Goal: Transaction & Acquisition: Purchase product/service

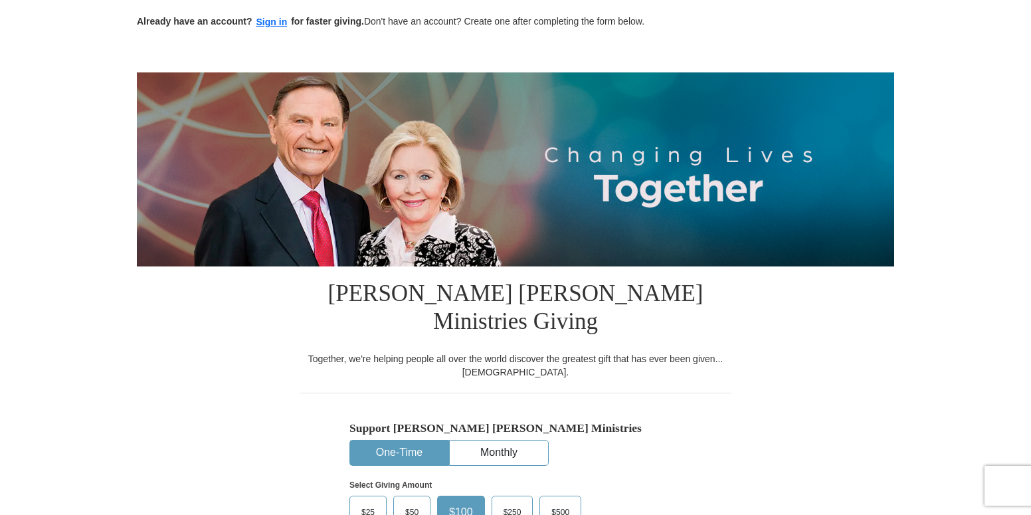
click at [413, 440] on button "One-Time" at bounding box center [399, 452] width 98 height 25
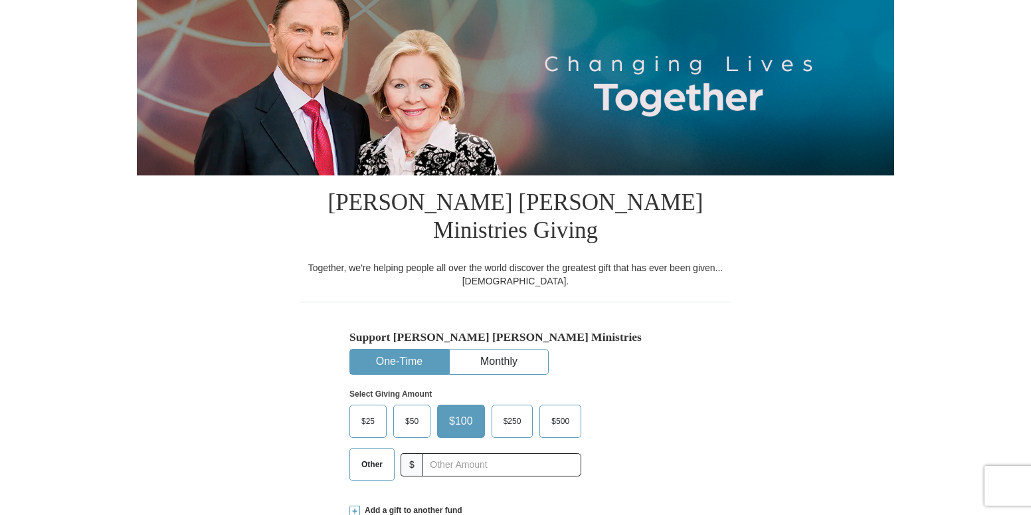
scroll to position [199, 0]
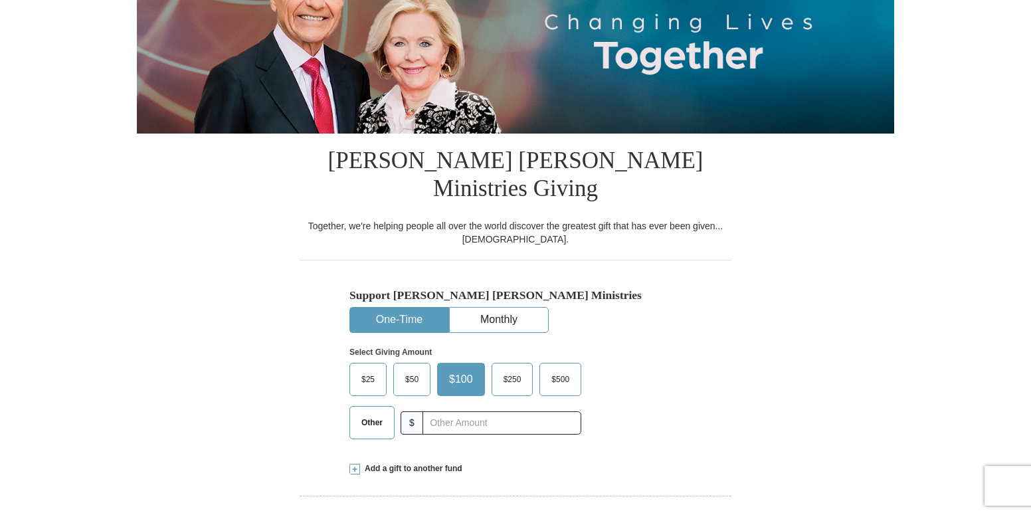
click at [377, 412] on span "Other" at bounding box center [372, 422] width 35 height 20
click at [0, 0] on input "Other" at bounding box center [0, 0] width 0 height 0
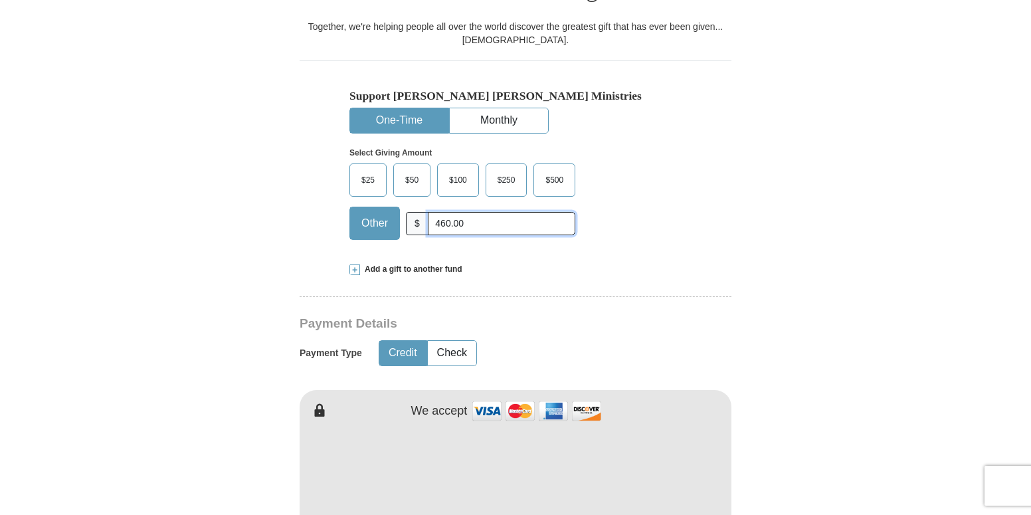
scroll to position [465, 0]
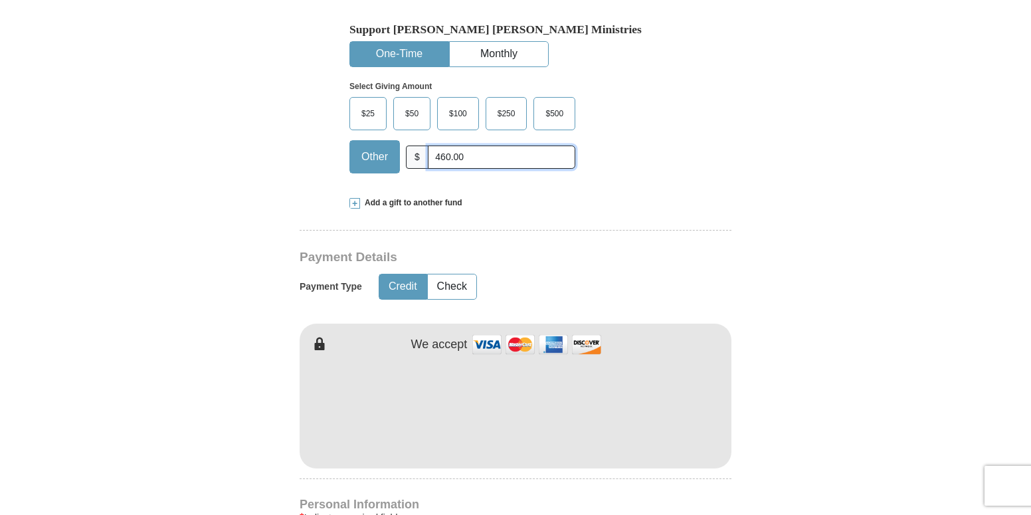
type input "460.00"
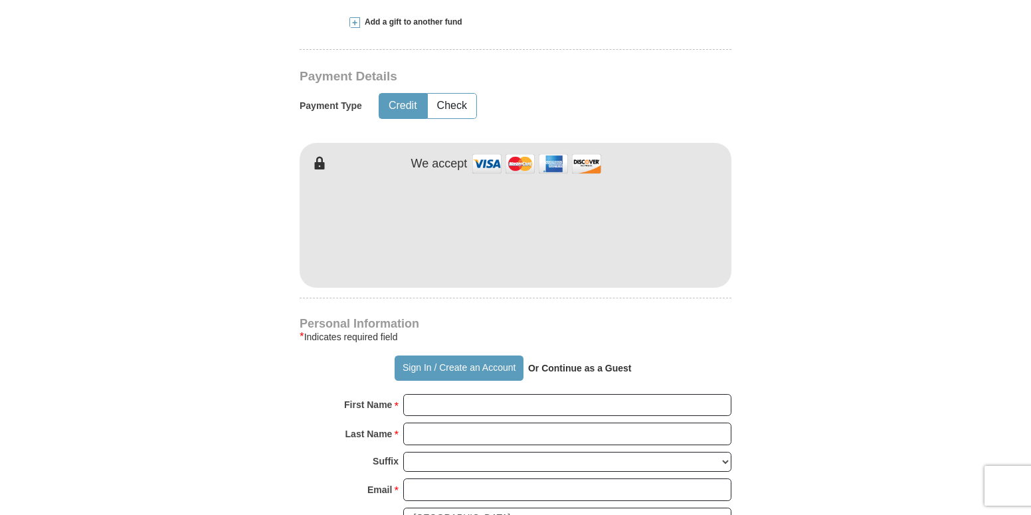
scroll to position [664, 0]
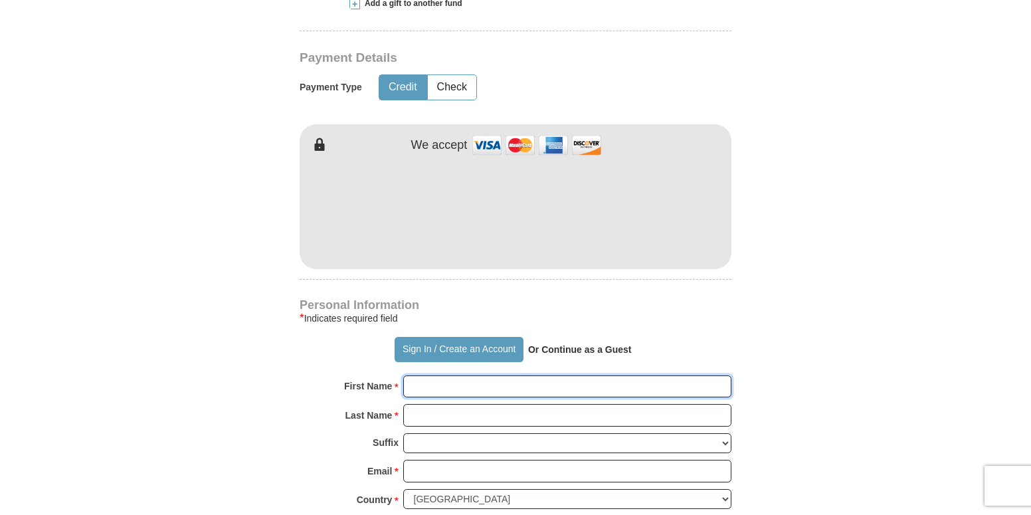
click at [425, 375] on input "First Name *" at bounding box center [567, 386] width 328 height 23
type input "[PERSON_NAME]"
type input "[EMAIL_ADDRESS][DOMAIN_NAME]"
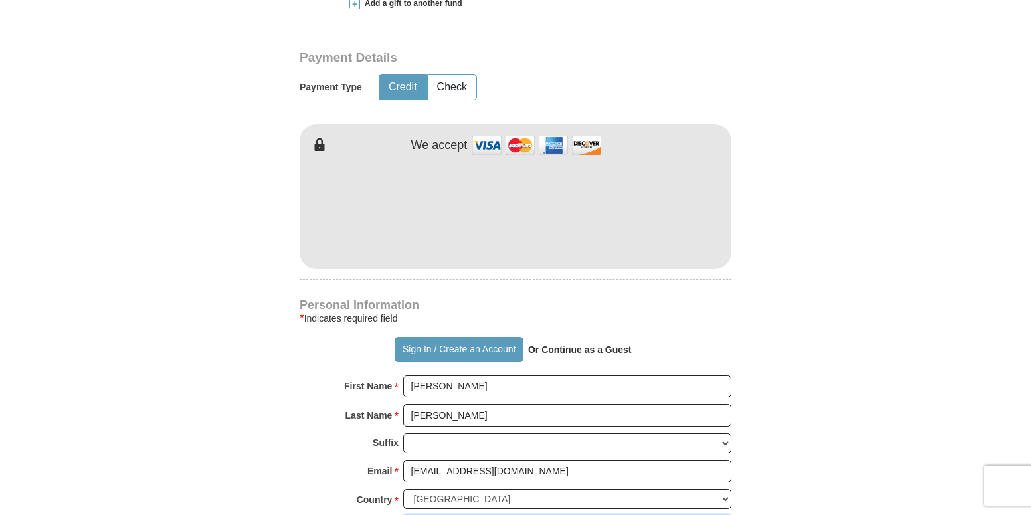
type input "[STREET_ADDRESS]"
type input "[GEOGRAPHIC_DATA]"
select select "VA"
type input "23497"
type input "7576359149"
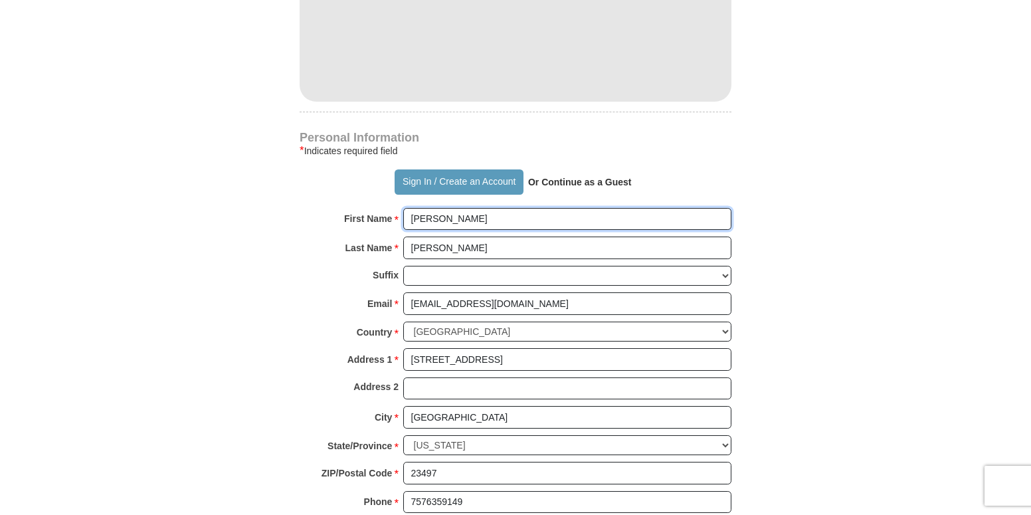
scroll to position [863, 0]
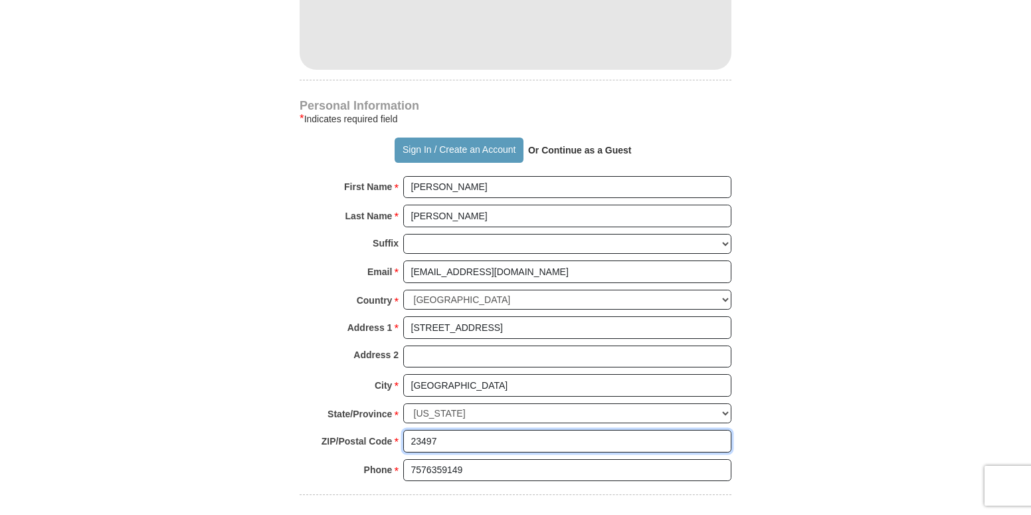
click at [426, 430] on input "23497" at bounding box center [567, 441] width 328 height 23
type input "23487"
drag, startPoint x: 424, startPoint y: 442, endPoint x: 431, endPoint y: 438, distance: 7.7
click at [426, 459] on input "7576359149" at bounding box center [567, 470] width 328 height 23
click at [441, 459] on input "757-6359149" at bounding box center [567, 470] width 328 height 23
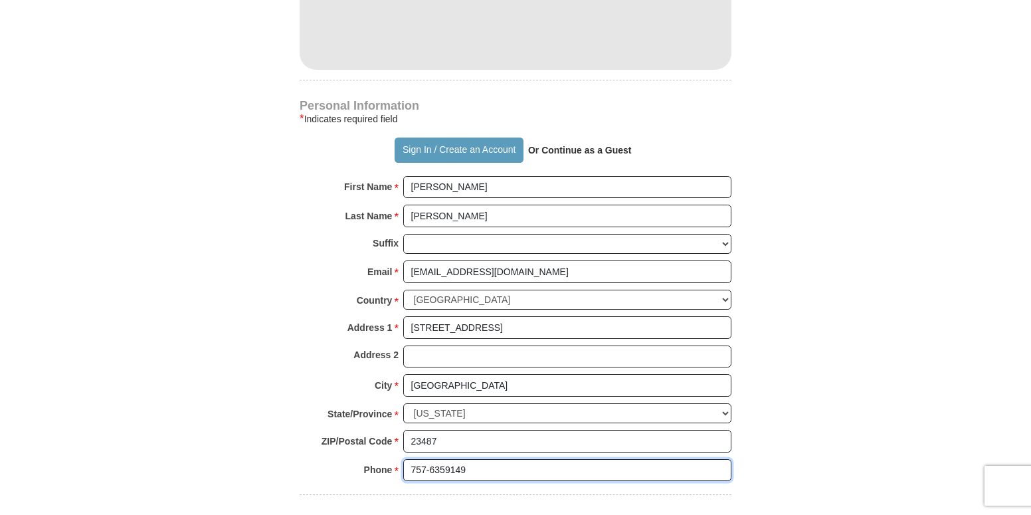
click at [442, 459] on input "757-6359149" at bounding box center [567, 470] width 328 height 23
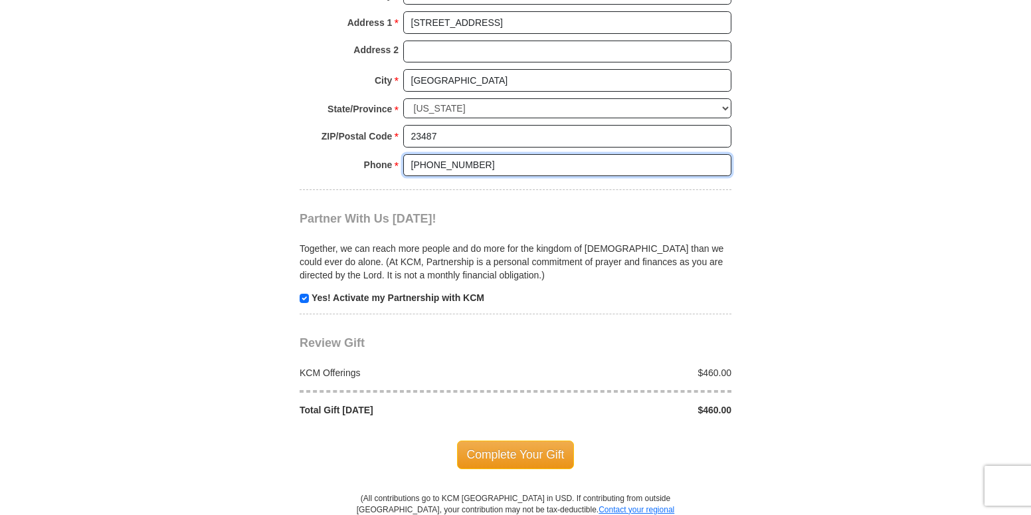
scroll to position [1196, 0]
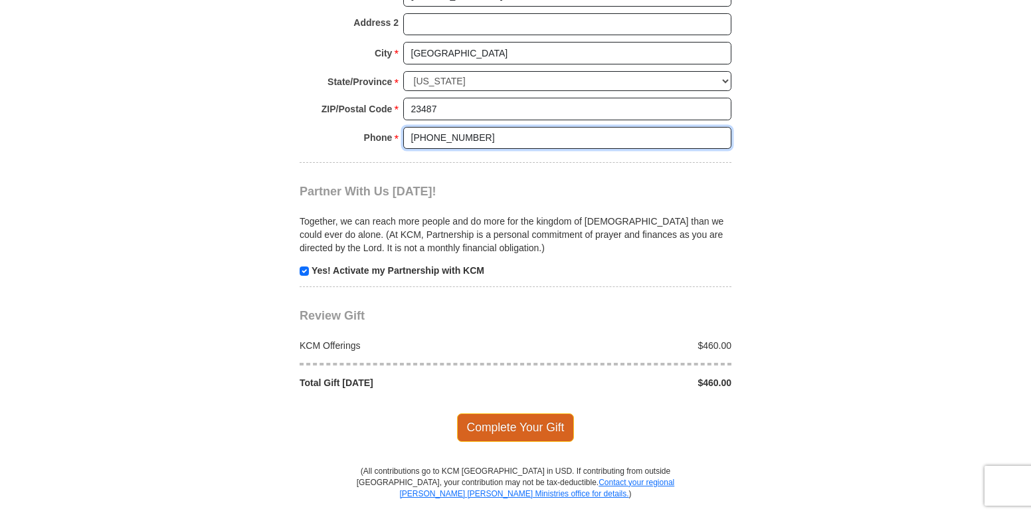
type input "[PHONE_NUMBER]"
click at [553, 413] on span "Complete Your Gift" at bounding box center [516, 427] width 118 height 28
